Goal: Ask a question

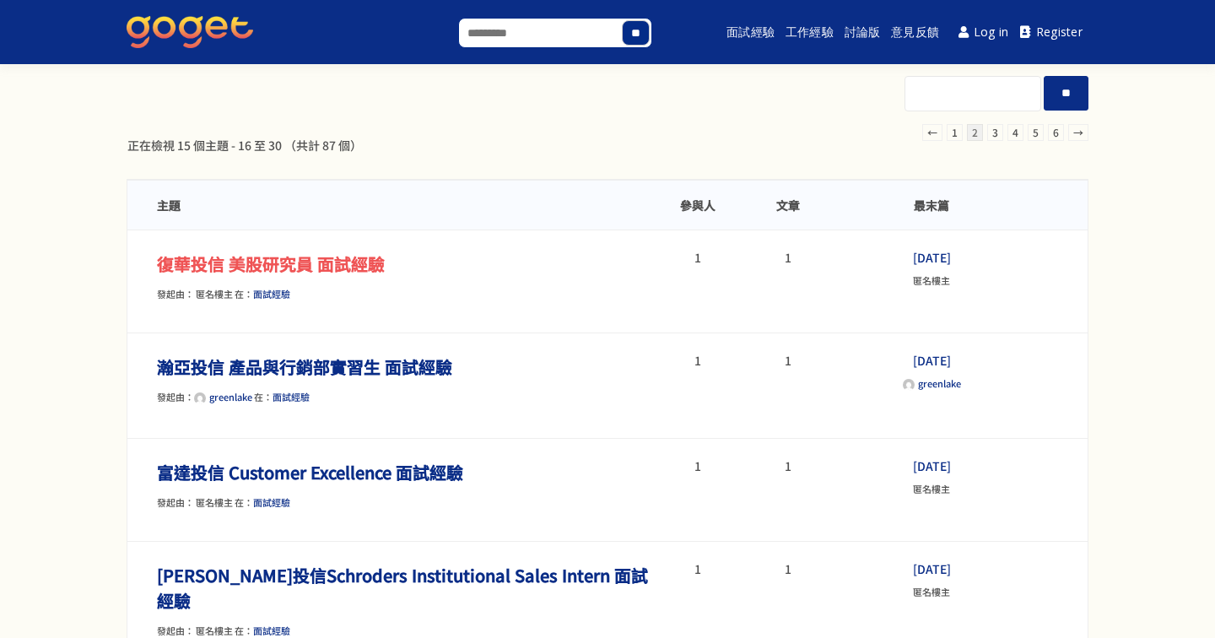
click at [320, 274] on link "復華投信 美股研究員 面試經驗" at bounding box center [271, 263] width 228 height 24
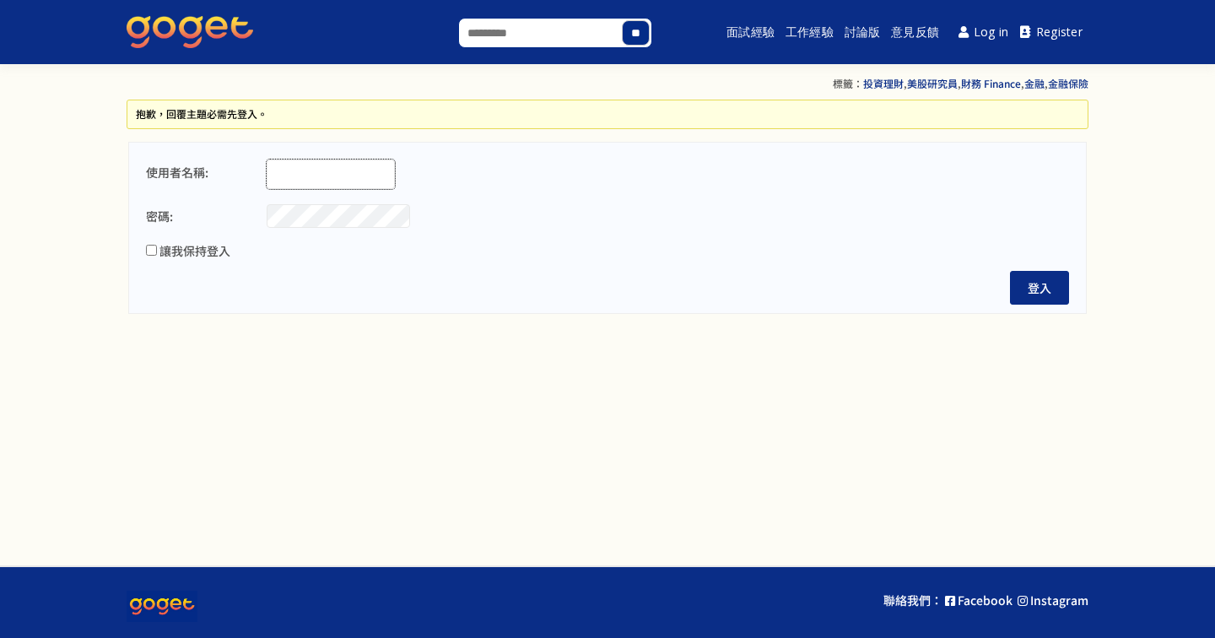
type input "**********"
click at [1048, 295] on button "登入" at bounding box center [1039, 288] width 59 height 34
